Goal: Information Seeking & Learning: Learn about a topic

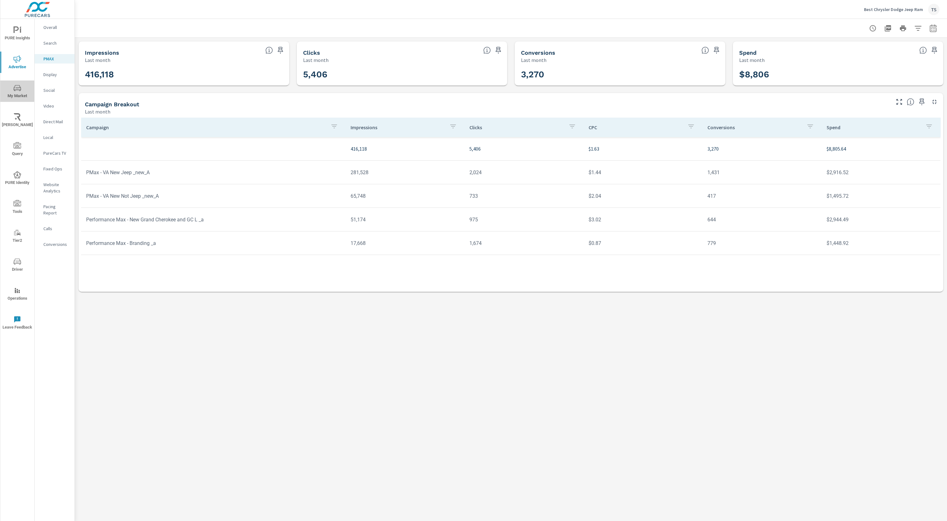
click at [19, 95] on span "My Market" at bounding box center [17, 91] width 30 height 15
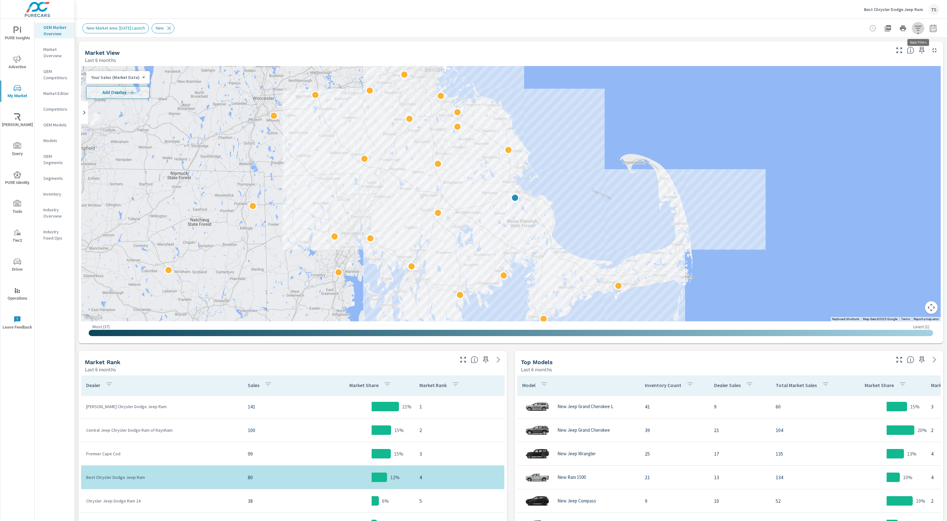
click at [917, 28] on icon "button" at bounding box center [917, 28] width 7 height 5
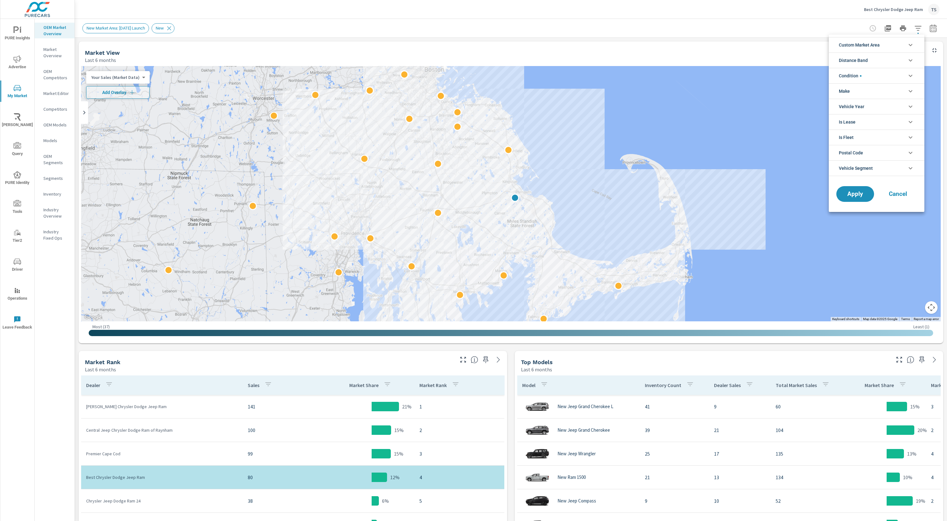
click at [934, 31] on div at bounding box center [473, 260] width 947 height 521
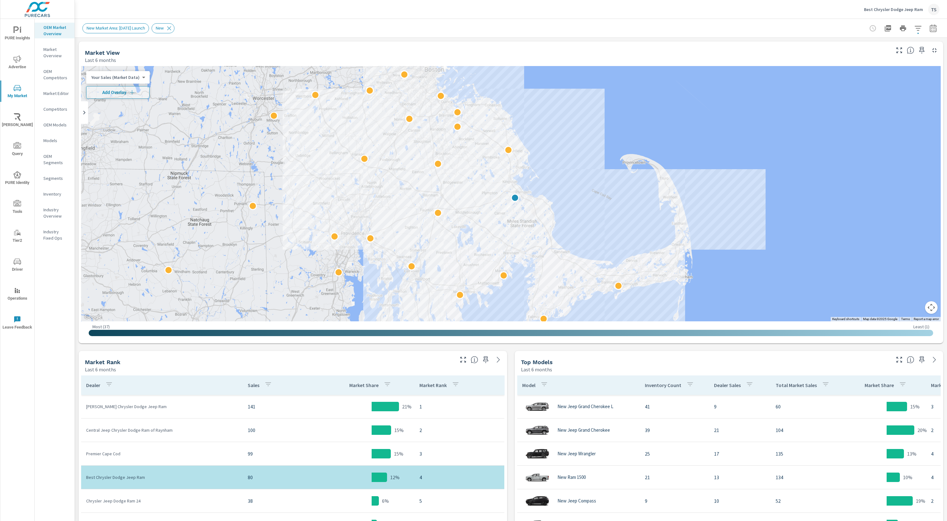
click at [932, 27] on div "Custom Market Area (none) New Market Area: [DATE] Launch Distance Band 0-10 10-…" at bounding box center [473, 260] width 947 height 521
click at [932, 27] on icon "button" at bounding box center [932, 28] width 7 height 8
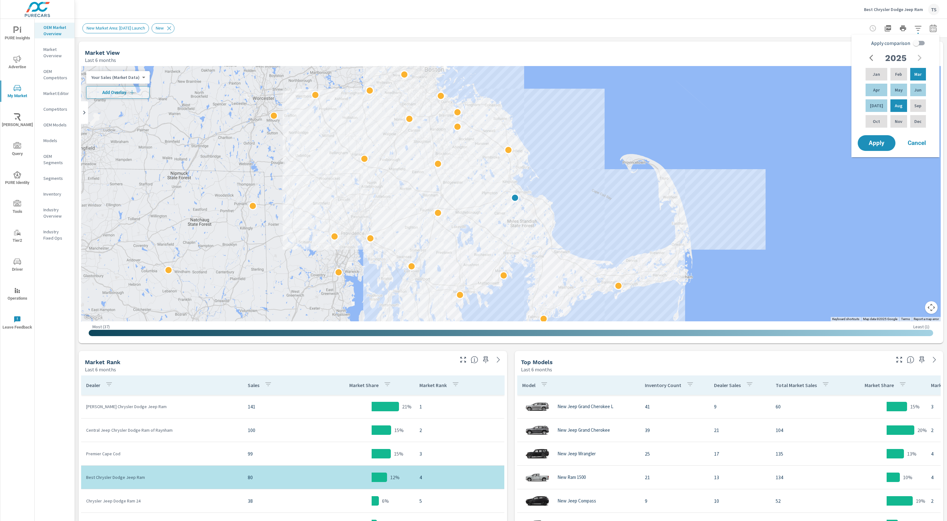
click at [921, 44] on input "Apply comparison" at bounding box center [916, 43] width 36 height 12
checkbox input "true"
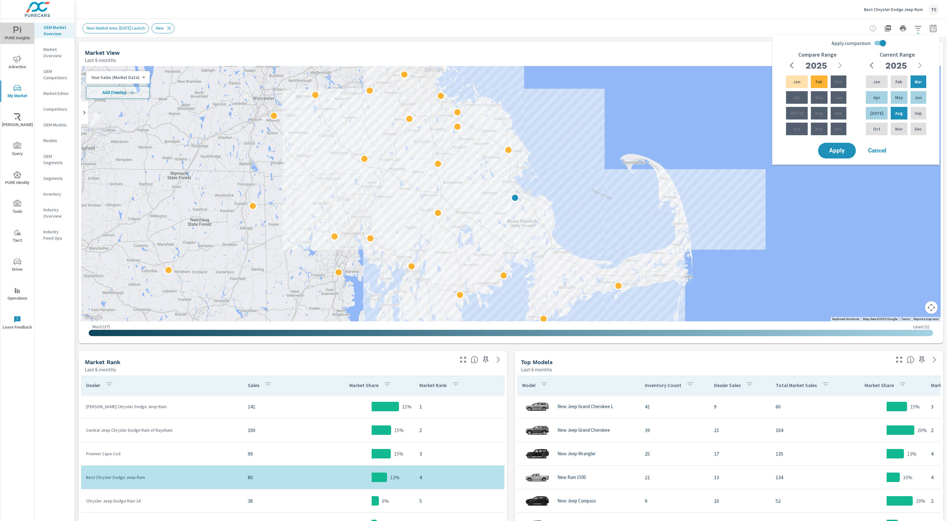
click at [8, 28] on span "PURE Insights" at bounding box center [17, 33] width 30 height 15
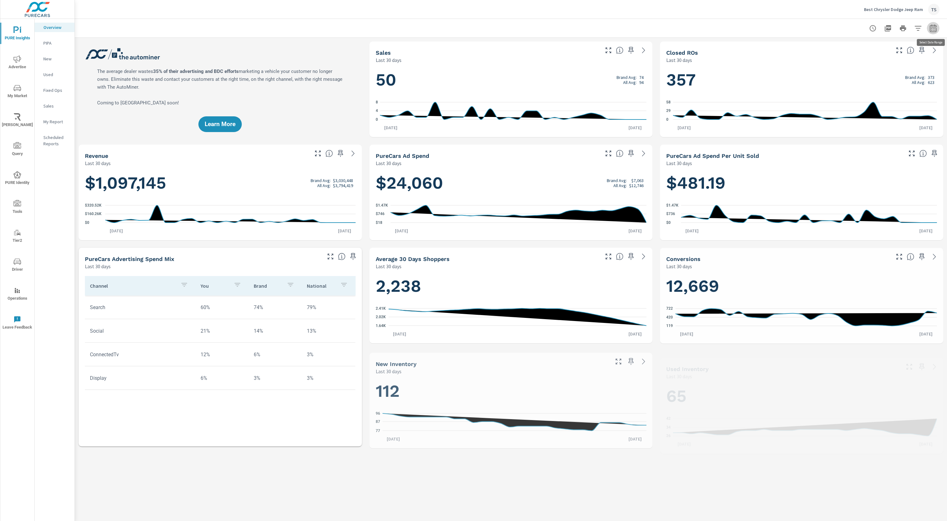
click at [933, 25] on icon "button" at bounding box center [933, 29] width 8 height 8
select select "Last 30 days"
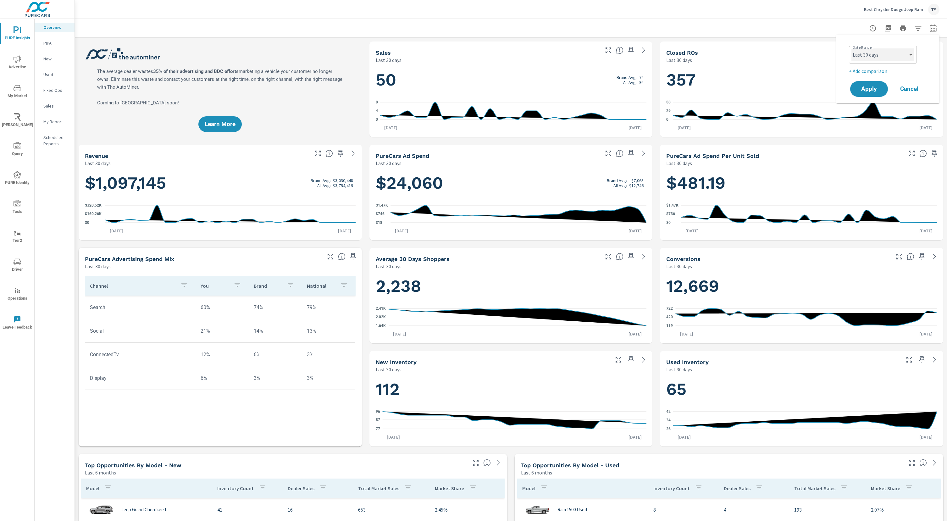
click at [895, 58] on select "Custom [DATE] Last week Last 7 days Last 14 days Last 30 days Last 45 days Last…" at bounding box center [882, 54] width 63 height 13
click at [890, 72] on p "+ Add comparison" at bounding box center [889, 71] width 80 height 8
select select "Previous period"
click at [886, 56] on select "Custom [DATE] Last week Last 7 days Last 14 days Last 30 days Last 45 days Last…" at bounding box center [882, 54] width 63 height 13
click at [23, 90] on span "My Market" at bounding box center [17, 91] width 30 height 15
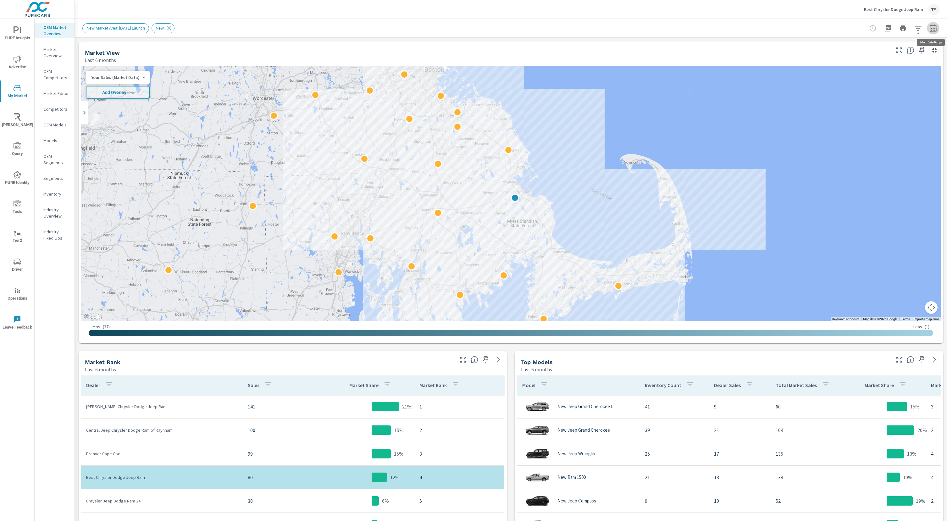
click at [933, 33] on button "button" at bounding box center [933, 28] width 13 height 13
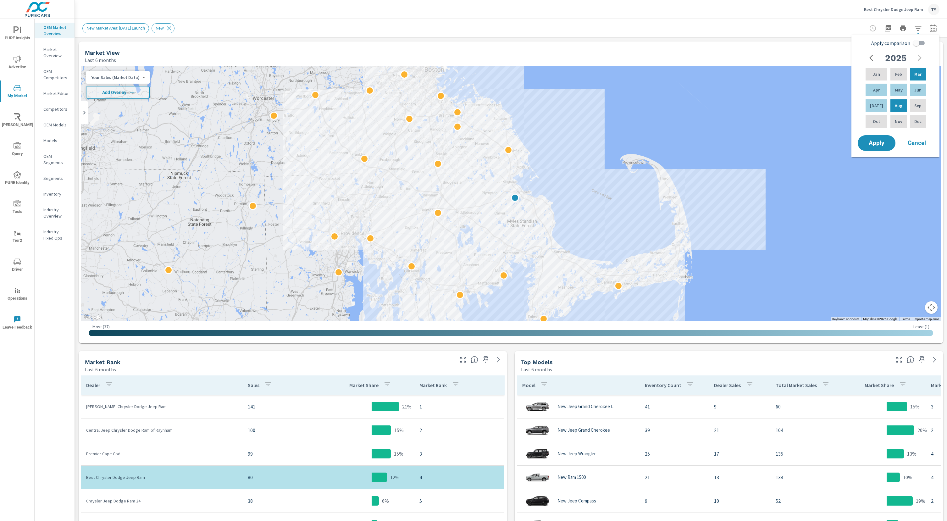
click at [41, 215] on div "Industry Overview" at bounding box center [55, 213] width 40 height 16
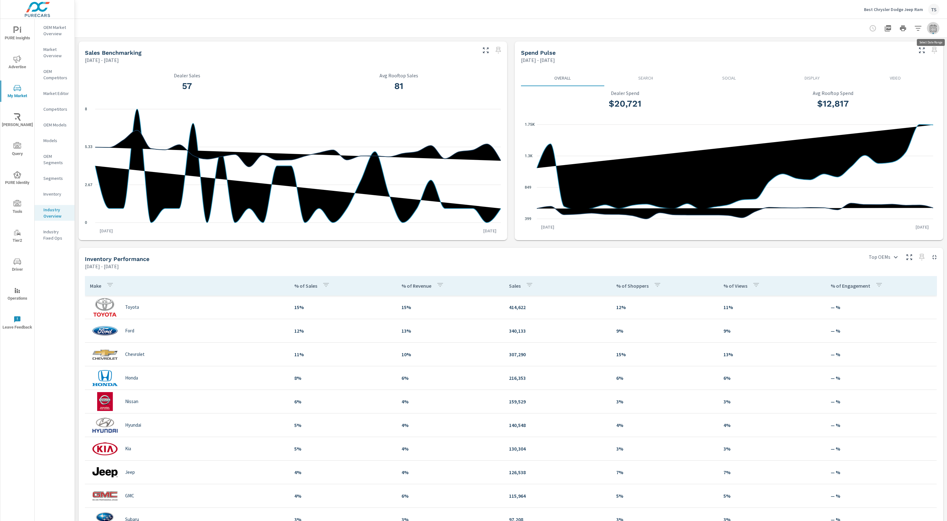
click at [932, 26] on icon "button" at bounding box center [933, 29] width 8 height 8
click at [74, 301] on div "OEM Market Overview Market Overview OEM Competitors Market Editor Competitors O…" at bounding box center [55, 270] width 40 height 502
click at [52, 188] on nav "OEM Market Overview Market Overview OEM Competitors Market Editor Competitors O…" at bounding box center [55, 135] width 40 height 233
click at [54, 196] on p "Inventory" at bounding box center [56, 194] width 26 height 6
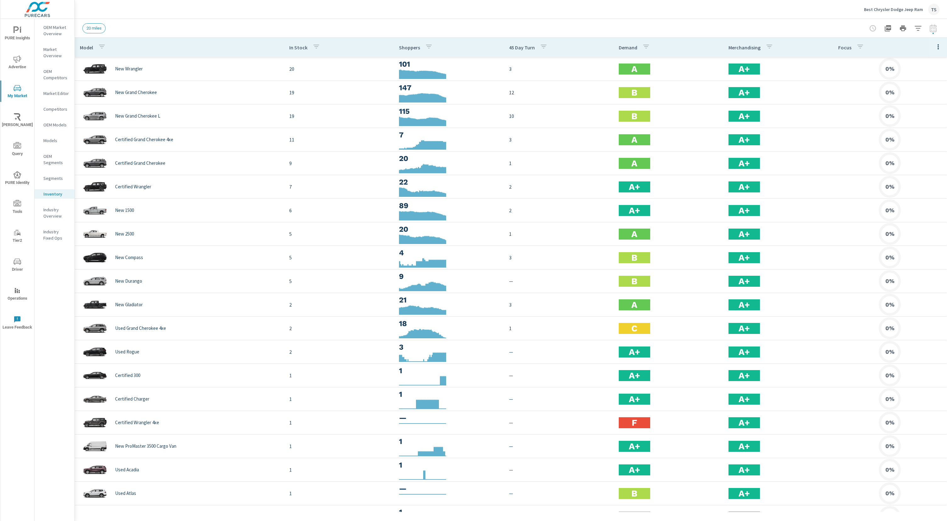
drag, startPoint x: 932, startPoint y: 30, endPoint x: 942, endPoint y: 46, distance: 19.0
click at [943, 40] on div "Inventory Discovery Best Chrysler Dodge Jeep Ram Report date range: [DATE] - [D…" at bounding box center [511, 270] width 872 height 502
click at [933, 25] on div at bounding box center [902, 28] width 73 height 13
click at [49, 217] on p "Industry Overview" at bounding box center [56, 212] width 26 height 13
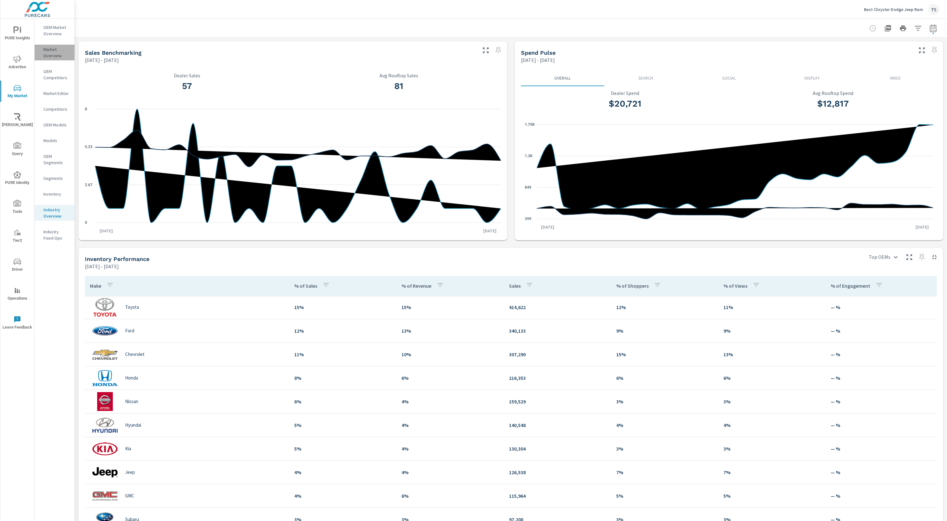
click at [66, 53] on p "Market Overview" at bounding box center [56, 52] width 26 height 13
